Goal: Information Seeking & Learning: Learn about a topic

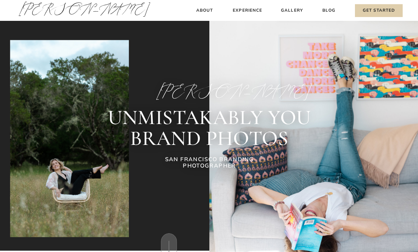
click at [245, 18] on div at bounding box center [313, 151] width 208 height 271
click at [245, 13] on h3 "Experience" at bounding box center [247, 10] width 31 height 7
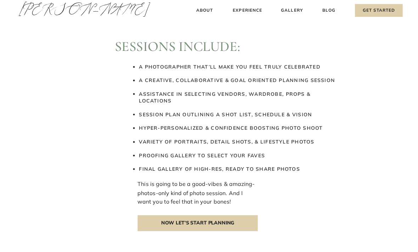
scroll to position [906, 0]
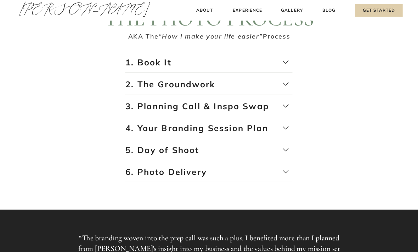
click at [291, 129] on p "4. Your Branding Session Plan" at bounding box center [208, 131] width 167 height 16
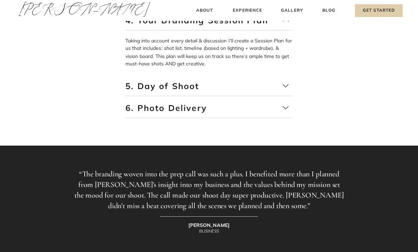
scroll to position [1294, 0]
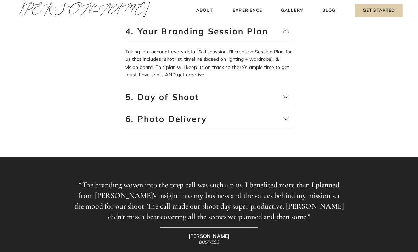
click at [290, 93] on p "5. Day of Shoot" at bounding box center [208, 100] width 167 height 16
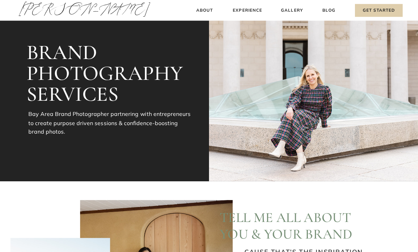
scroll to position [0, 0]
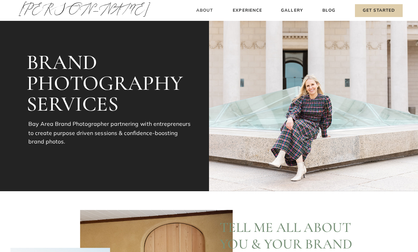
click at [205, 10] on h3 "About" at bounding box center [204, 10] width 21 height 7
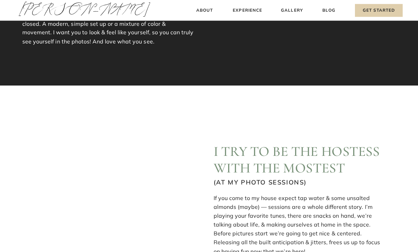
scroll to position [129, 0]
